Goal: Information Seeking & Learning: Find specific fact

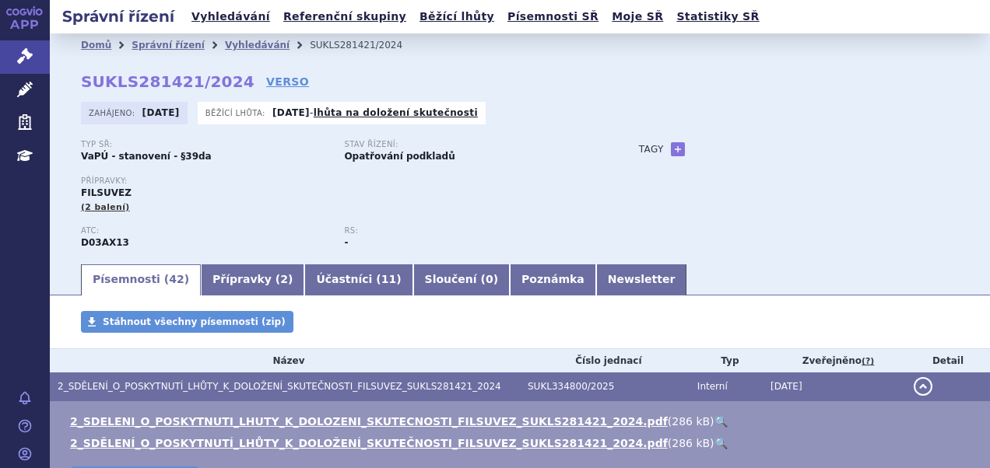
scroll to position [78, 0]
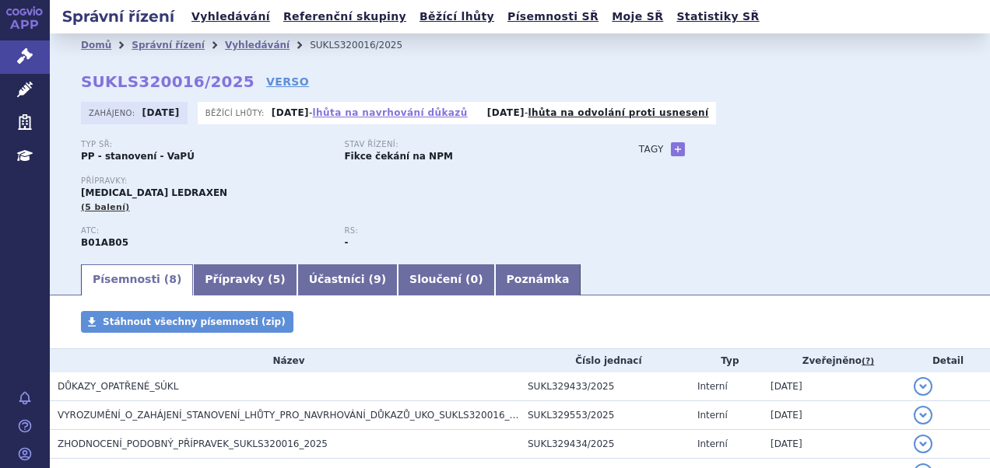
click at [444, 116] on link "lhůta na navrhování důkazů" at bounding box center [390, 112] width 155 height 11
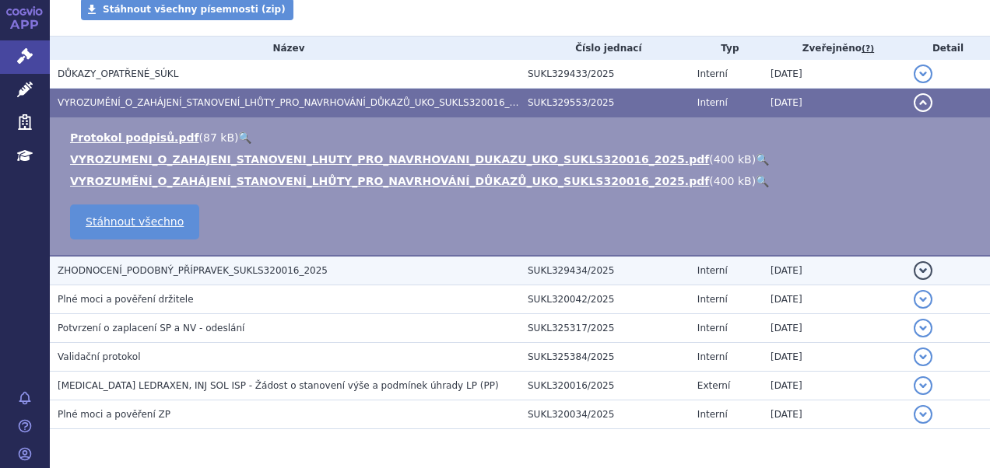
scroll to position [288, 0]
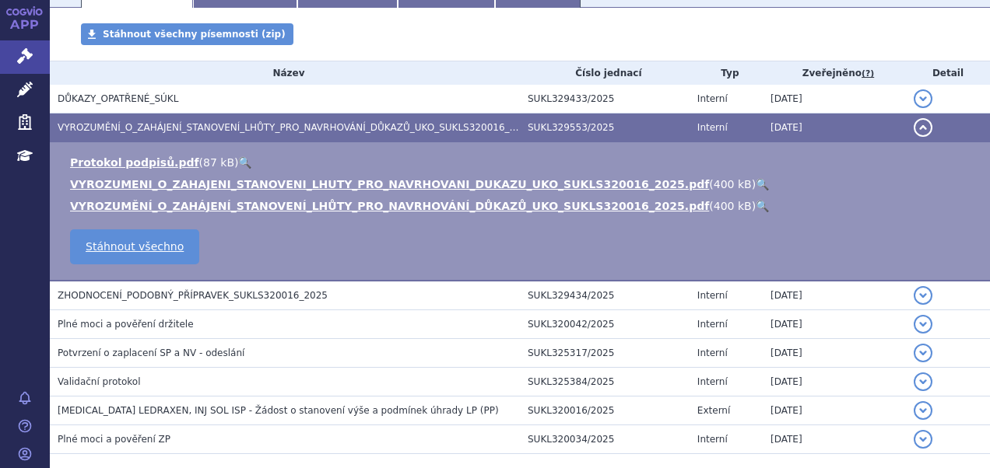
click at [755, 185] on link "🔍" at bounding box center [761, 184] width 13 height 12
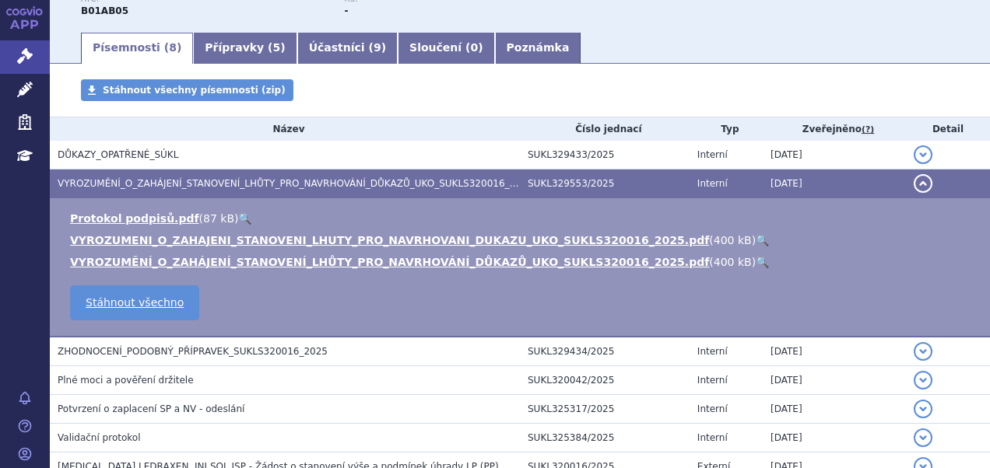
scroll to position [233, 0]
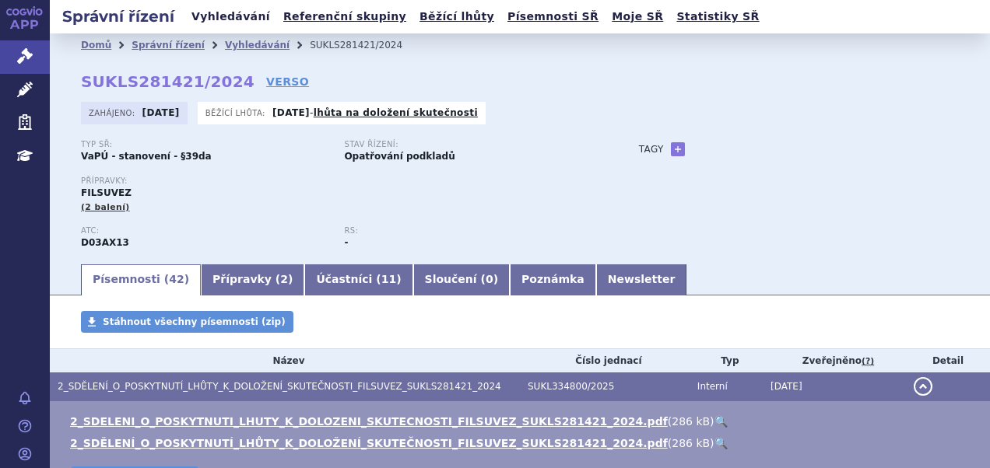
click at [220, 12] on link "Vyhledávání" at bounding box center [231, 16] width 88 height 21
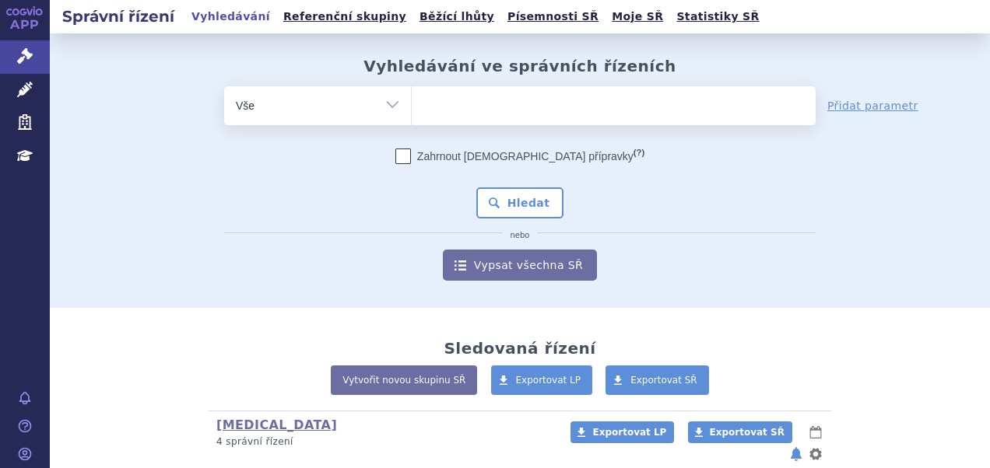
click at [503, 103] on ul at bounding box center [614, 102] width 404 height 33
click at [412, 103] on select at bounding box center [411, 105] width 1 height 39
paste input "SUKLS204192/2019"
type input "SUKLS204192/2019"
select select "SUKLS204192/2019"
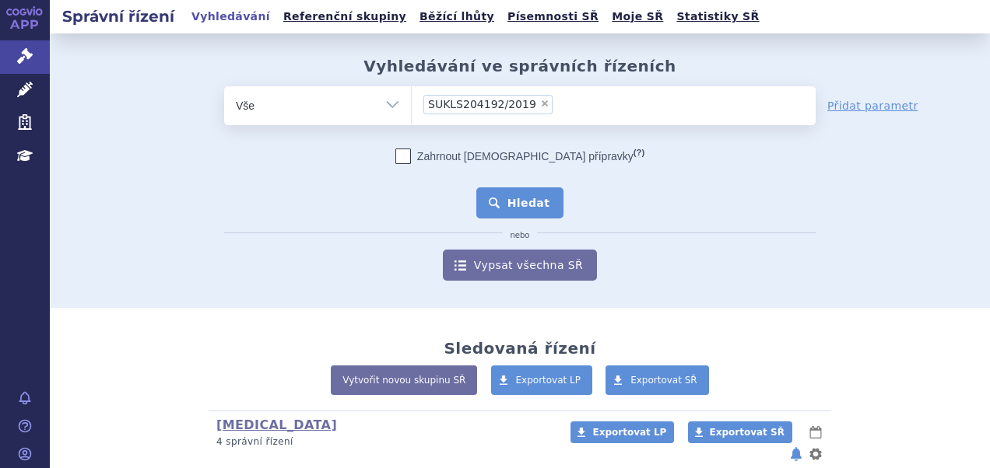
click at [502, 207] on button "Hledat" at bounding box center [520, 203] width 88 height 31
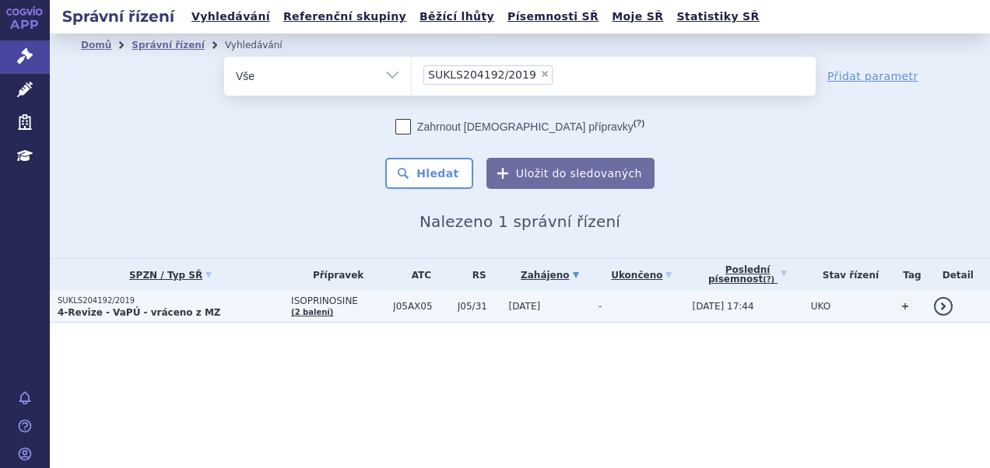
click at [158, 303] on p "SUKLS204192/2019" at bounding box center [171, 301] width 226 height 11
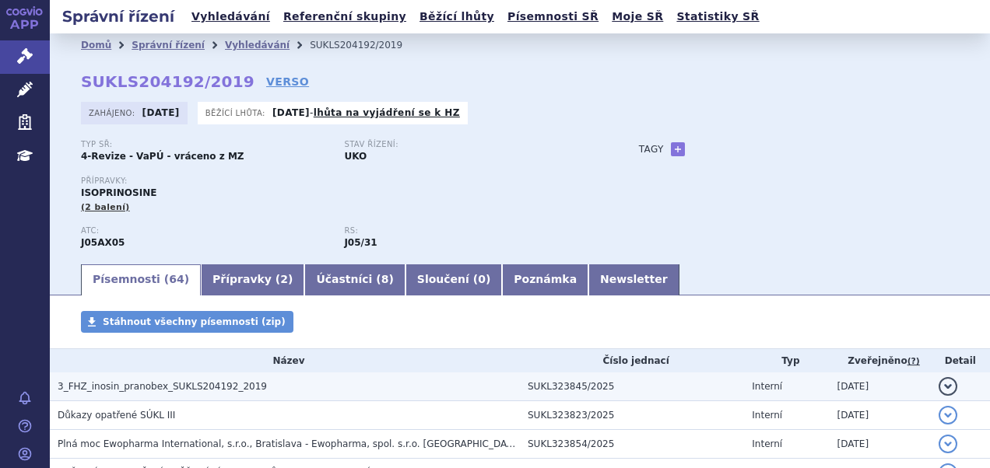
click at [303, 391] on h3 "3_FHZ_inosin_pranobex_SUKLS204192_2019" at bounding box center [289, 387] width 462 height 16
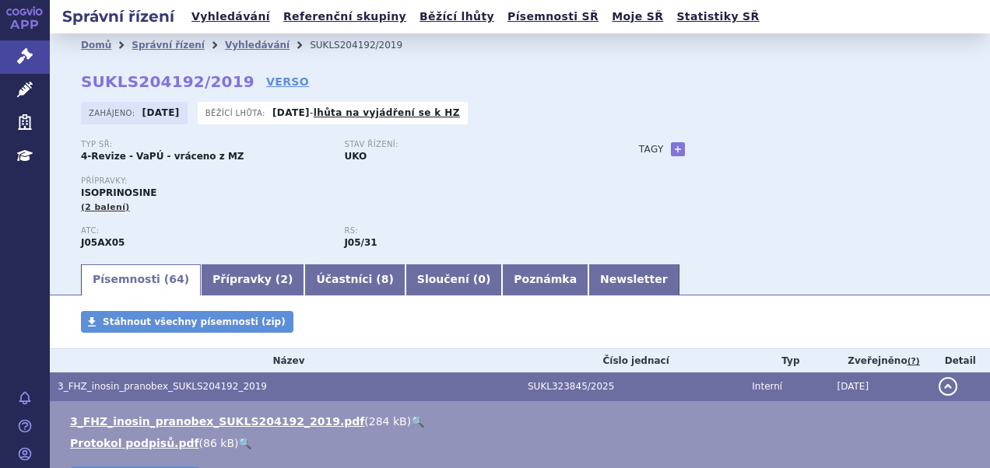
click at [411, 424] on link "🔍" at bounding box center [417, 421] width 13 height 12
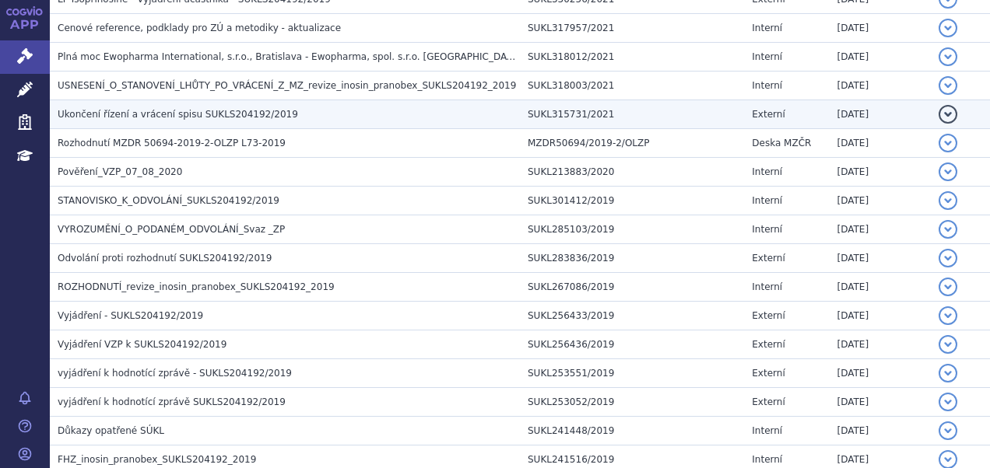
scroll to position [1634, 0]
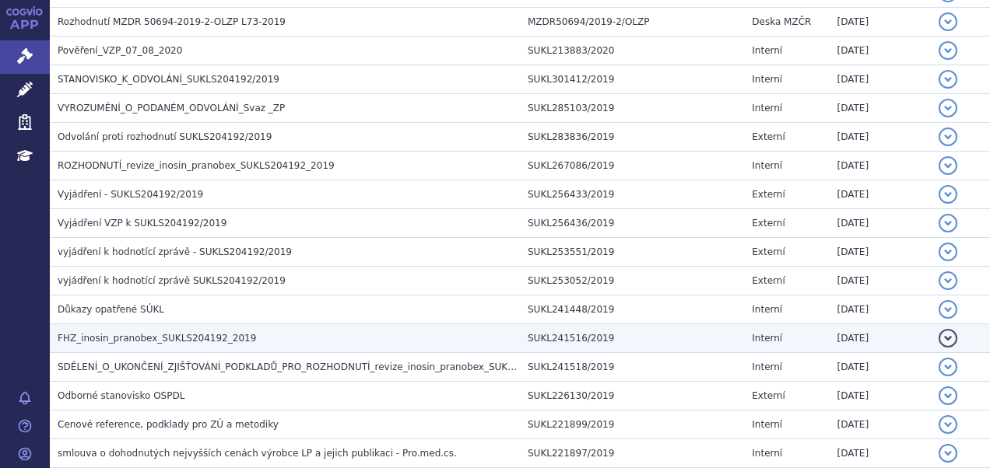
click at [260, 331] on h3 "FHZ_inosin_pranobex_SUKLS204192_2019" at bounding box center [289, 339] width 462 height 16
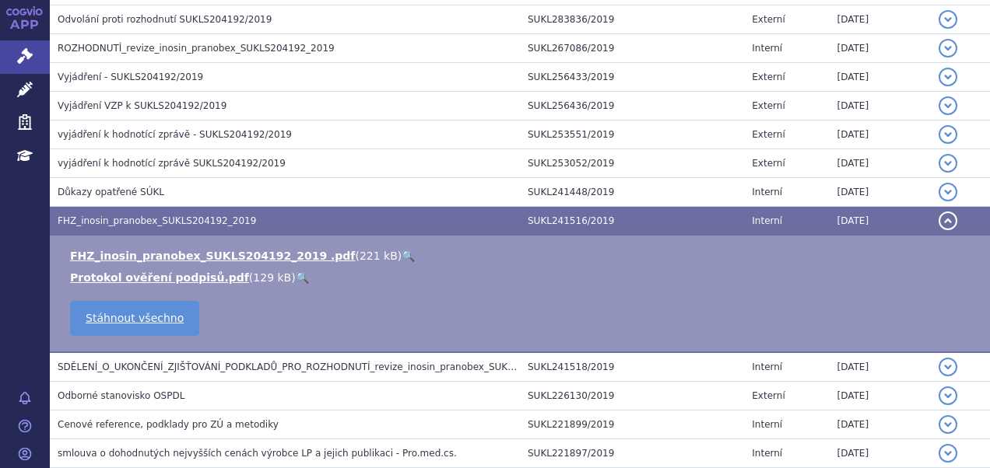
scroll to position [1516, 0]
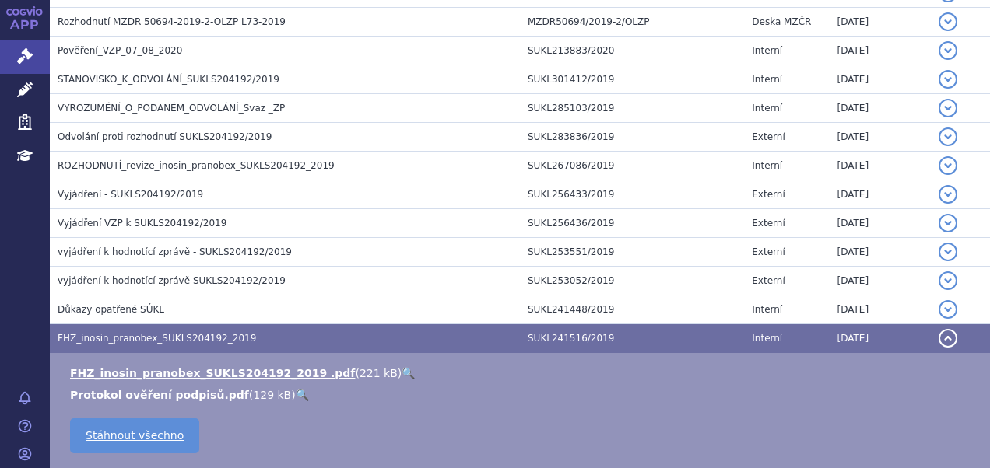
click at [401, 367] on link "🔍" at bounding box center [407, 373] width 13 height 12
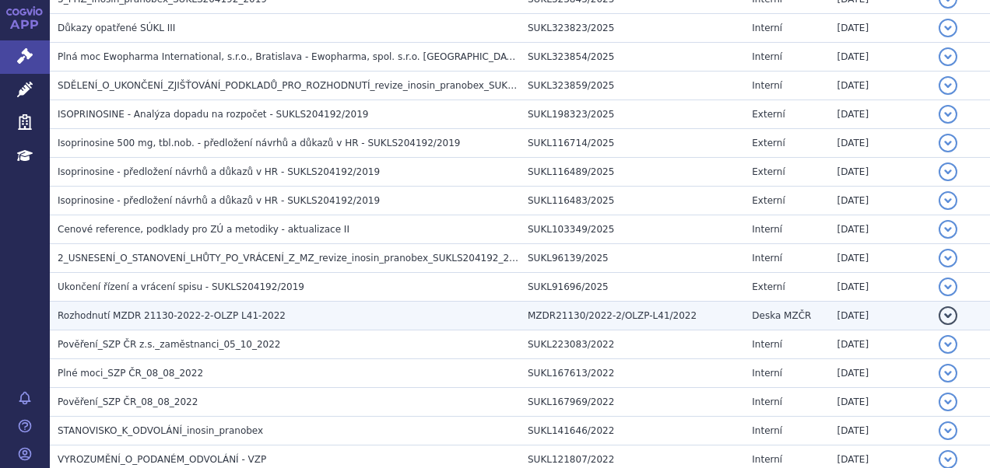
scroll to position [194, 0]
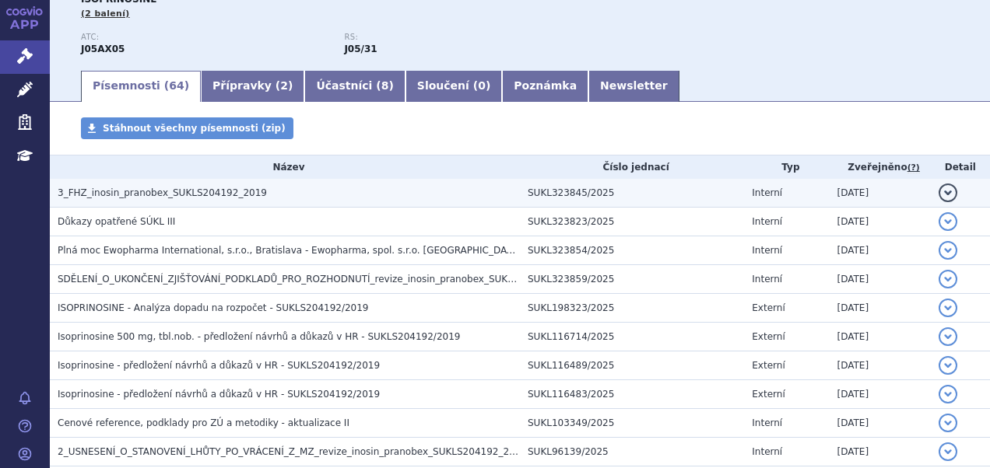
click at [227, 193] on span "3_FHZ_inosin_pranobex_SUKLS204192_2019" at bounding box center [162, 193] width 209 height 11
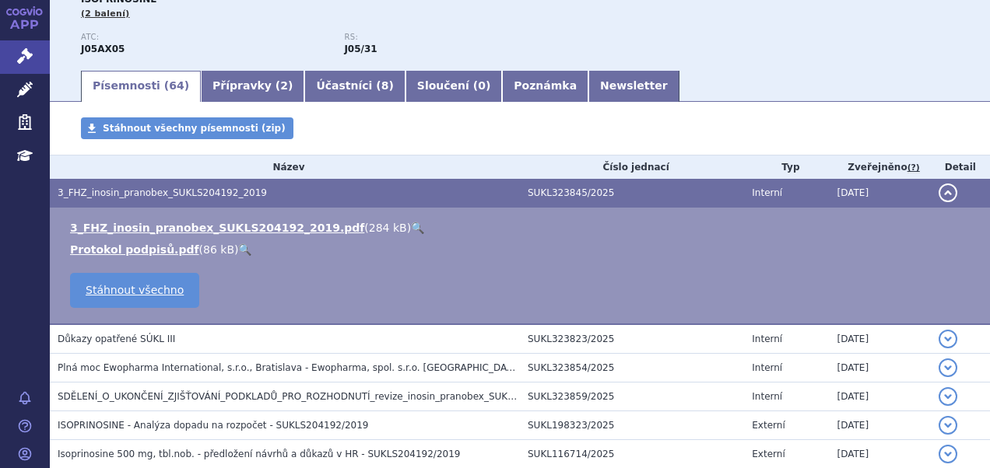
click at [411, 226] on link "🔍" at bounding box center [417, 228] width 13 height 12
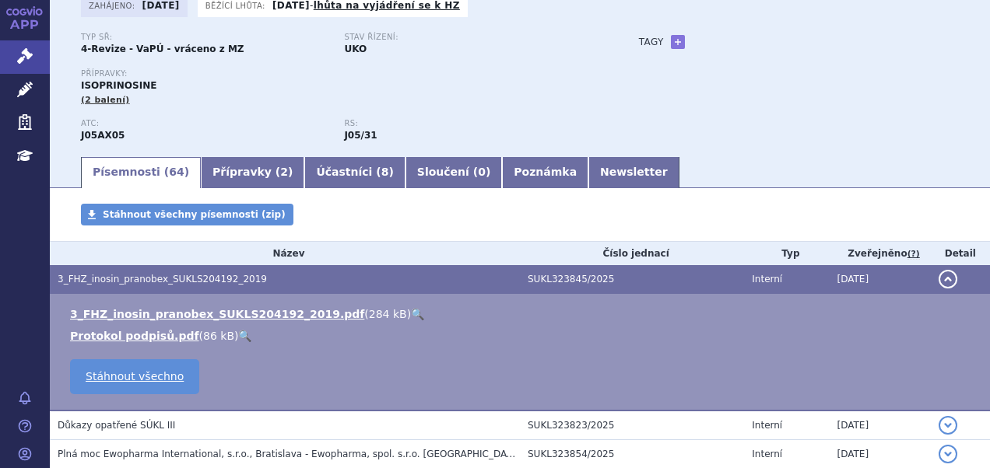
scroll to position [0, 0]
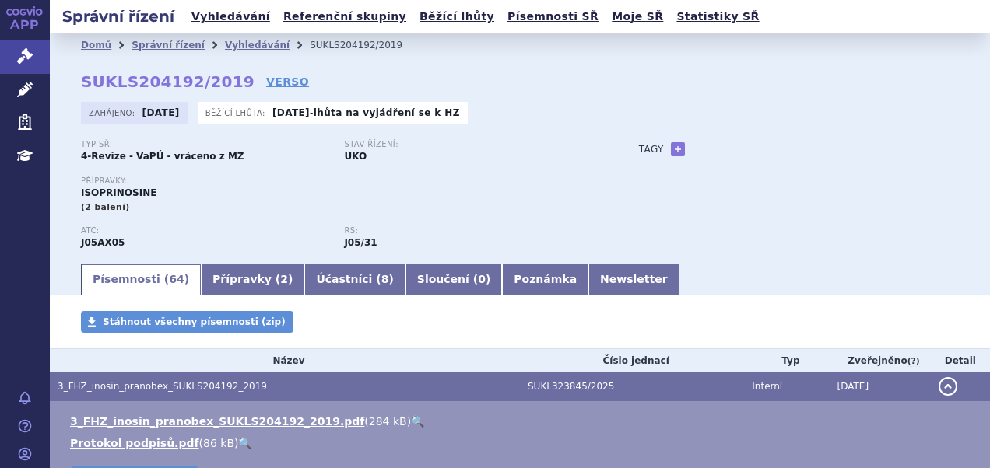
drag, startPoint x: 78, startPoint y: 82, endPoint x: 224, endPoint y: 92, distance: 146.6
click at [224, 92] on div "Domů Správní řízení Vyhledávání SUKLS204192/2019 SUKLS204192/2019 VERSO [GEOGRA…" at bounding box center [520, 159] width 940 height 205
copy h2 "SUKLS204192/2019 VERSO"
click at [152, 84] on strong "SUKLS204192/2019" at bounding box center [168, 81] width 174 height 19
drag, startPoint x: 100, startPoint y: 82, endPoint x: 91, endPoint y: 79, distance: 9.1
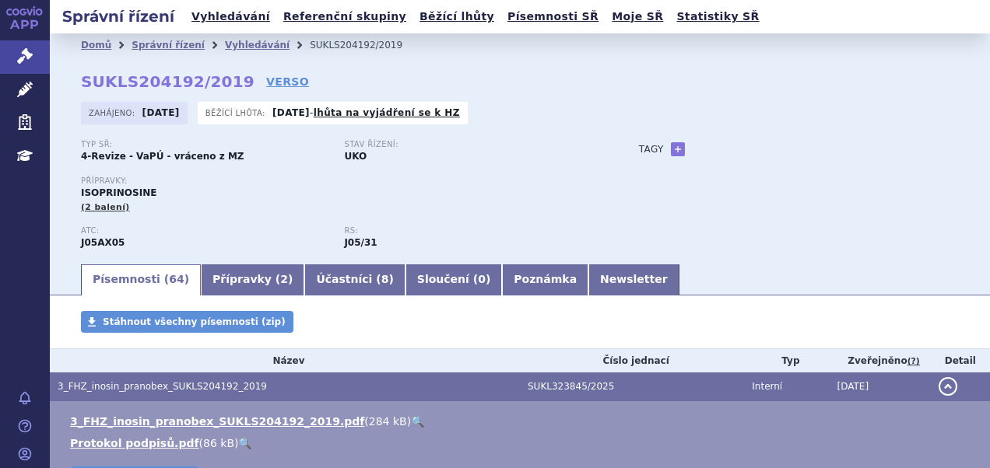
click at [100, 82] on strong "SUKLS204192/2019" at bounding box center [168, 81] width 174 height 19
click at [79, 82] on div "Domů Správní řízení Vyhledávání SUKLS204192/2019 SUKLS204192/2019 VERSO [GEOGRA…" at bounding box center [520, 159] width 940 height 205
drag, startPoint x: 85, startPoint y: 81, endPoint x: 223, endPoint y: 82, distance: 138.5
click at [223, 82] on strong "SUKLS204192/2019" at bounding box center [168, 81] width 174 height 19
copy strong "SUKLS204192/2019"
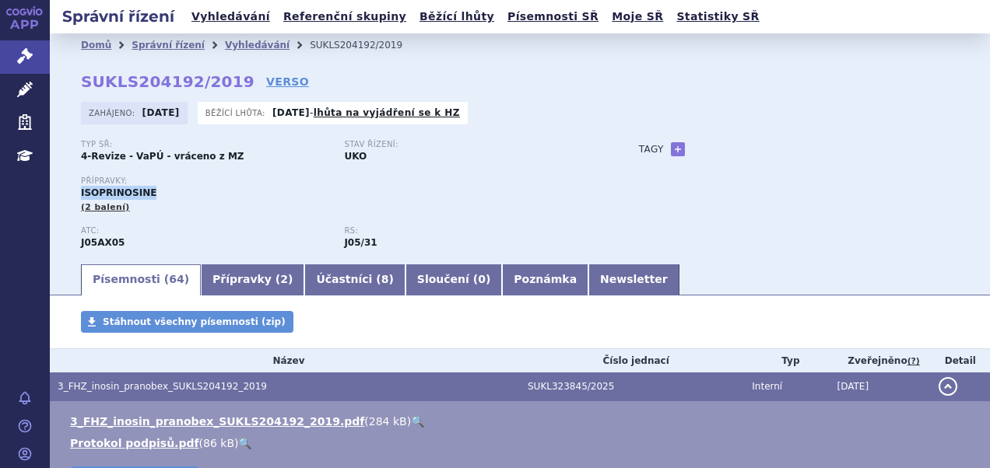
drag, startPoint x: 145, startPoint y: 193, endPoint x: 64, endPoint y: 190, distance: 81.0
click at [64, 190] on div "Domů Správní řízení Vyhledávání SUKLS204192/2019 SUKLS204192/2019 VERSO [GEOGRA…" at bounding box center [520, 159] width 940 height 205
copy span "ISOPRINOSINE"
